Goal: Transaction & Acquisition: Book appointment/travel/reservation

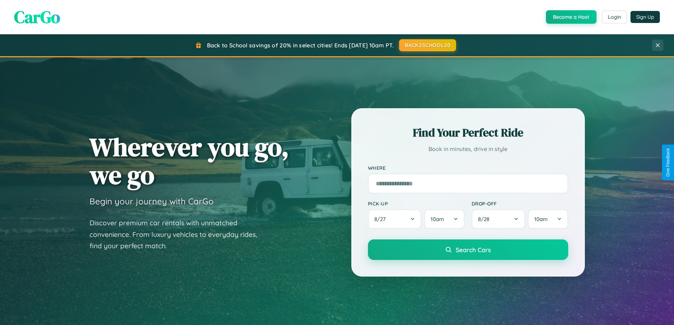
scroll to position [21, 0]
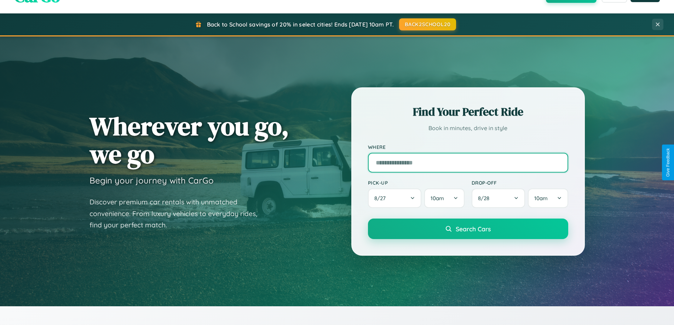
click at [468, 162] on input "text" at bounding box center [468, 163] width 200 height 20
type input "**********"
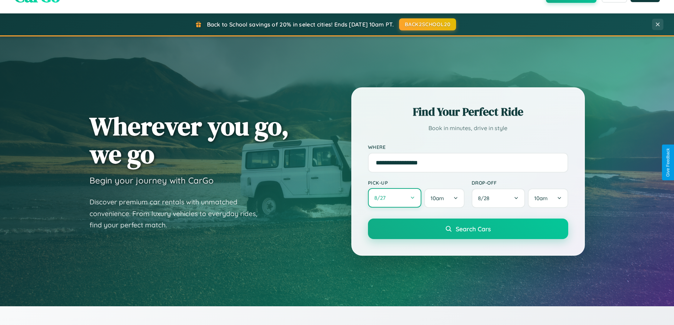
click at [395, 198] on button "8 / 27" at bounding box center [395, 197] width 54 height 19
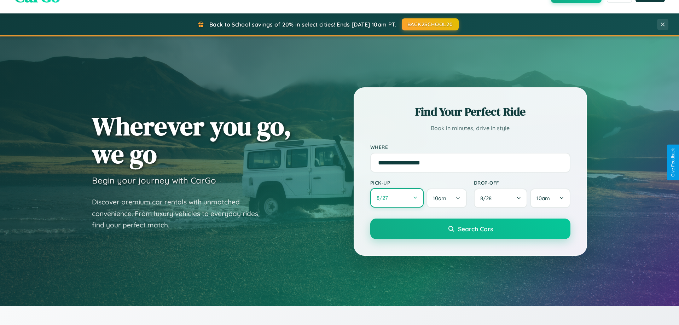
select select "*"
select select "****"
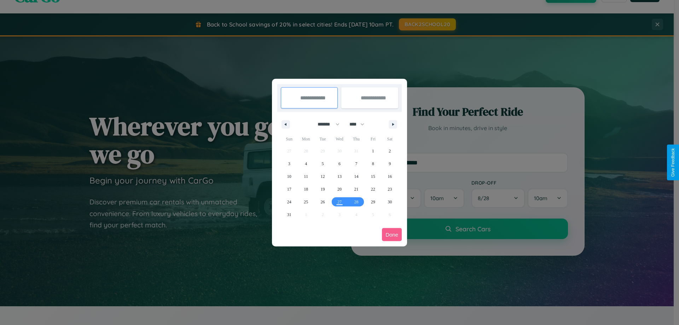
drag, startPoint x: 326, startPoint y: 124, endPoint x: 340, endPoint y: 142, distance: 22.7
click at [326, 124] on select "******* ******** ***** ***** *** **** **** ****** ********* ******* ******** **…" at bounding box center [327, 125] width 30 height 12
select select "*"
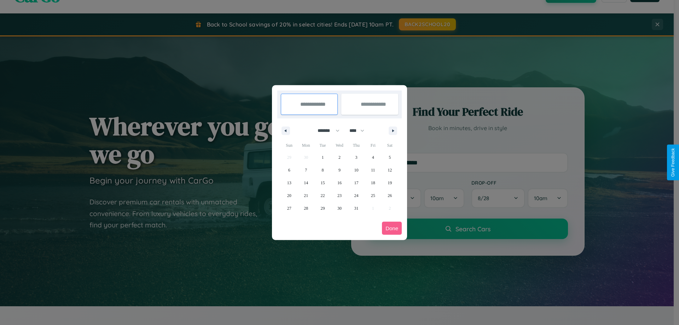
click at [360, 131] on select "**** **** **** **** **** **** **** **** **** **** **** **** **** **** **** ****…" at bounding box center [356, 131] width 21 height 12
select select "****"
click at [339, 170] on span "8" at bounding box center [340, 170] width 2 height 13
type input "**********"
click at [356, 183] on span "16" at bounding box center [356, 183] width 4 height 13
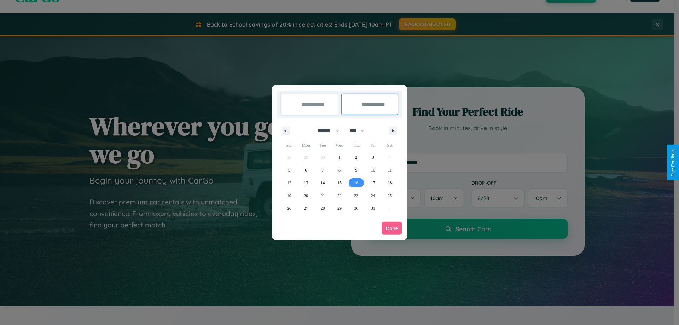
type input "**********"
click at [392, 228] on button "Done" at bounding box center [392, 228] width 20 height 13
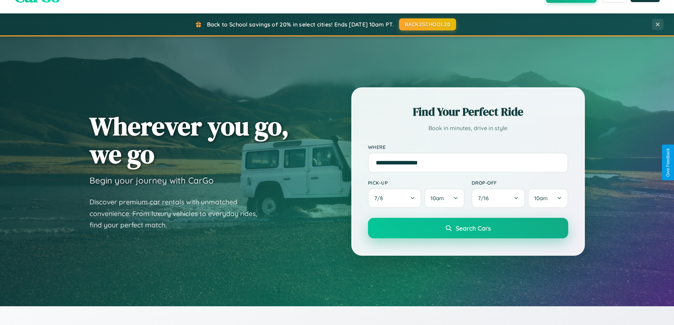
click at [468, 228] on span "Search Cars" at bounding box center [473, 228] width 35 height 8
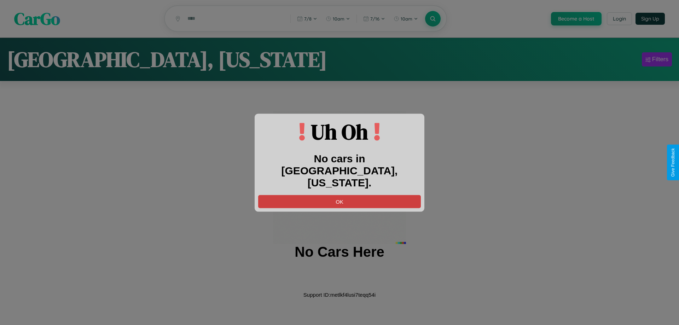
click at [340, 195] on button "OK" at bounding box center [339, 201] width 163 height 13
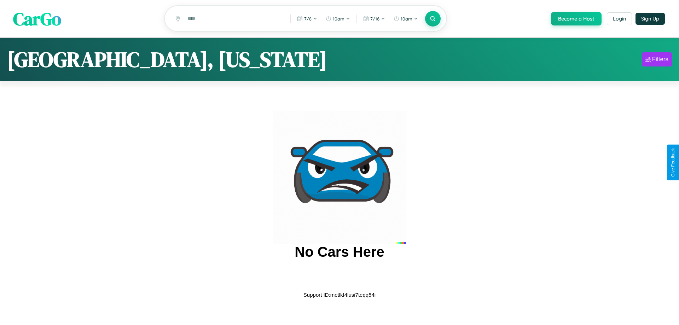
click at [37, 19] on span "CarGo" at bounding box center [37, 18] width 48 height 24
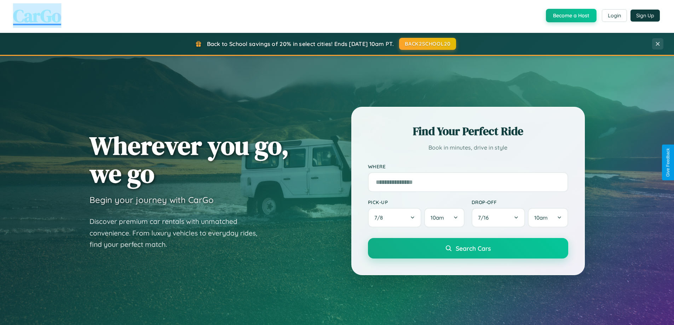
scroll to position [1362, 0]
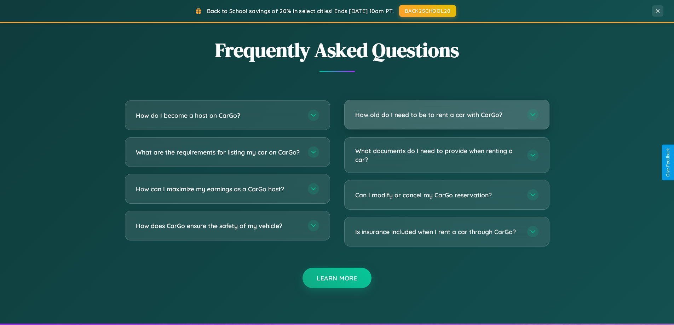
click at [447, 115] on h3 "How old do I need to be to rent a car with CarGo?" at bounding box center [437, 114] width 165 height 9
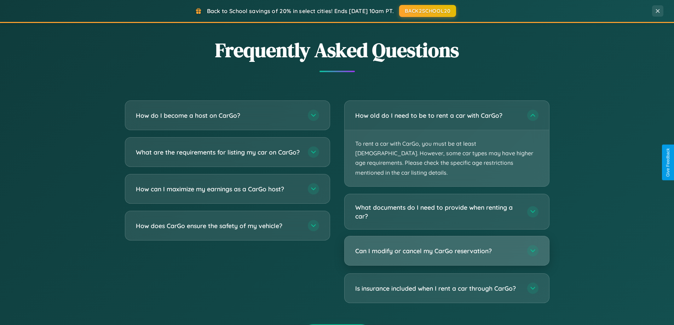
click at [447, 247] on h3 "Can I modify or cancel my CarGo reservation?" at bounding box center [437, 251] width 165 height 9
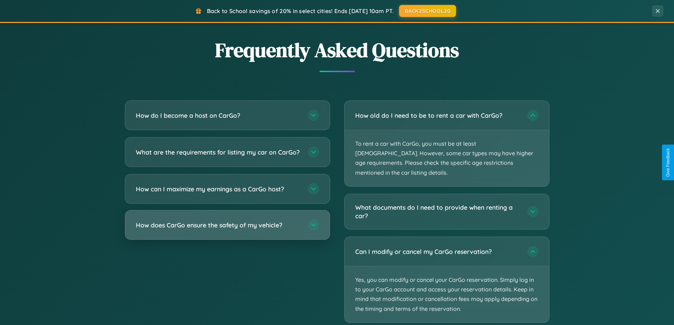
click at [227, 230] on h3 "How does CarGo ensure the safety of my vehicle?" at bounding box center [218, 225] width 165 height 9
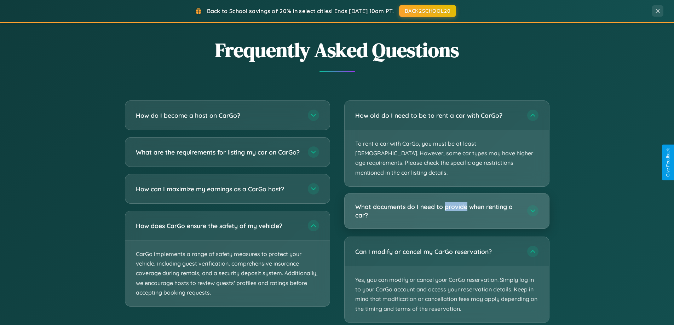
click at [447, 202] on h3 "What documents do I need to provide when renting a car?" at bounding box center [437, 210] width 165 height 17
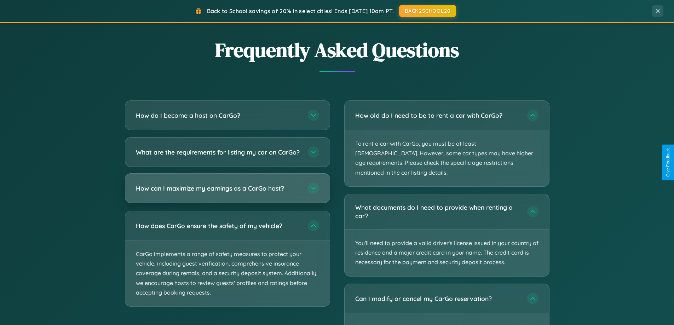
click at [227, 193] on h3 "How can I maximize my earnings as a CarGo host?" at bounding box center [218, 188] width 165 height 9
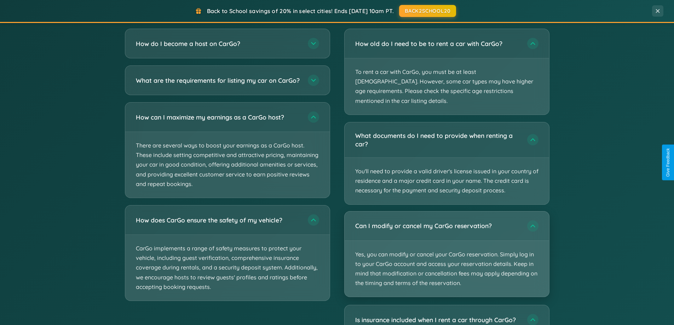
click at [447, 245] on p "Yes, you can modify or cancel your CarGo reservation. Simply log in to your Car…" at bounding box center [447, 269] width 205 height 56
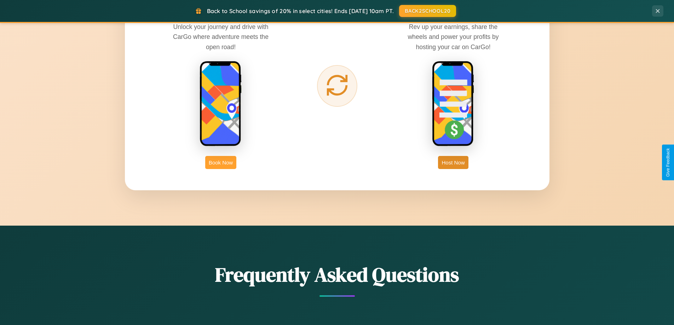
click at [221, 162] on button "Book Now" at bounding box center [220, 162] width 31 height 13
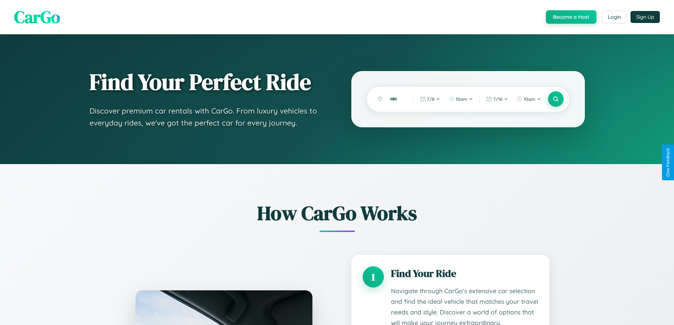
scroll to position [1038, 0]
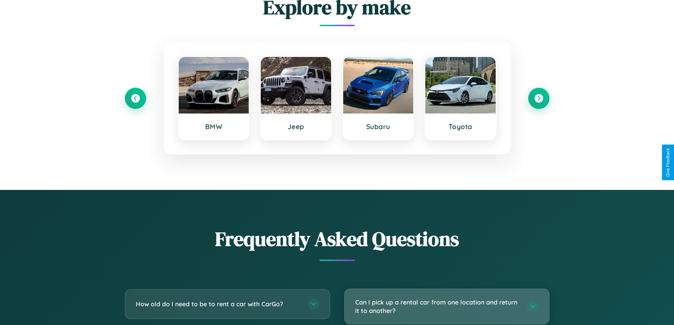
click at [447, 306] on h3 "Can I pick up a rental car from one location and return it to another?" at bounding box center [437, 306] width 165 height 17
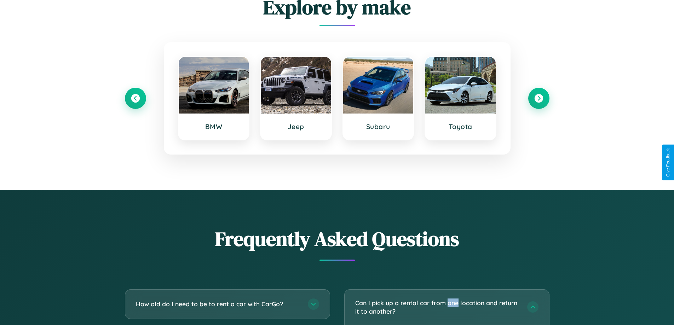
scroll to position [0, 0]
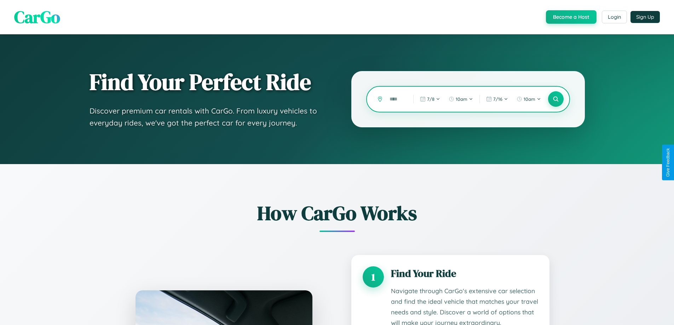
click at [396, 99] on input "text" at bounding box center [396, 99] width 20 height 12
type input "*"
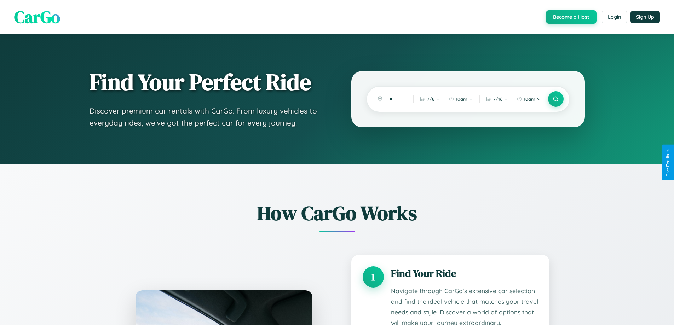
scroll to position [1148, 0]
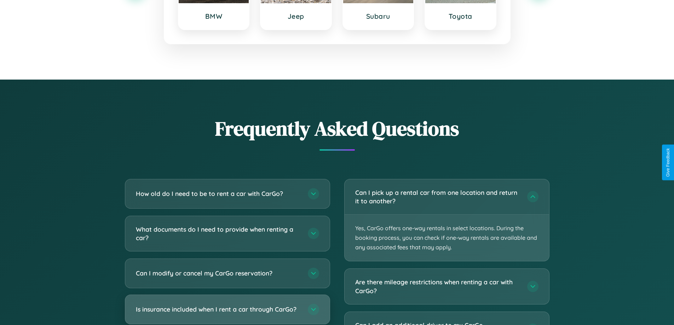
click at [227, 310] on h3 "Is insurance included when I rent a car through CarGo?" at bounding box center [218, 309] width 165 height 9
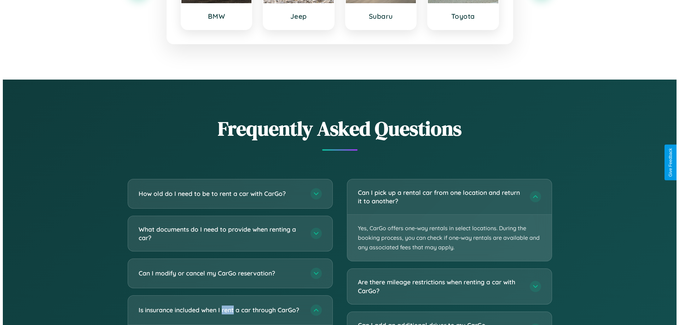
scroll to position [0, 0]
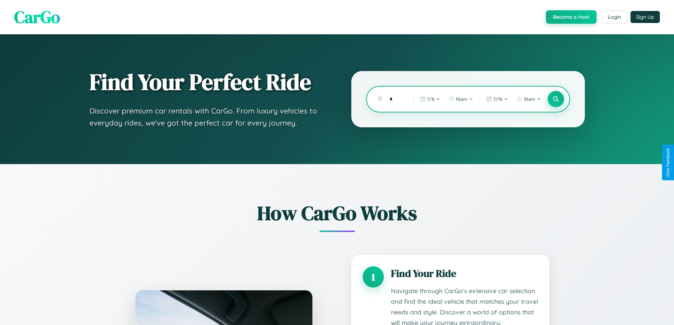
click at [555, 99] on icon at bounding box center [555, 99] width 7 height 7
